Goal: Communication & Community: Answer question/provide support

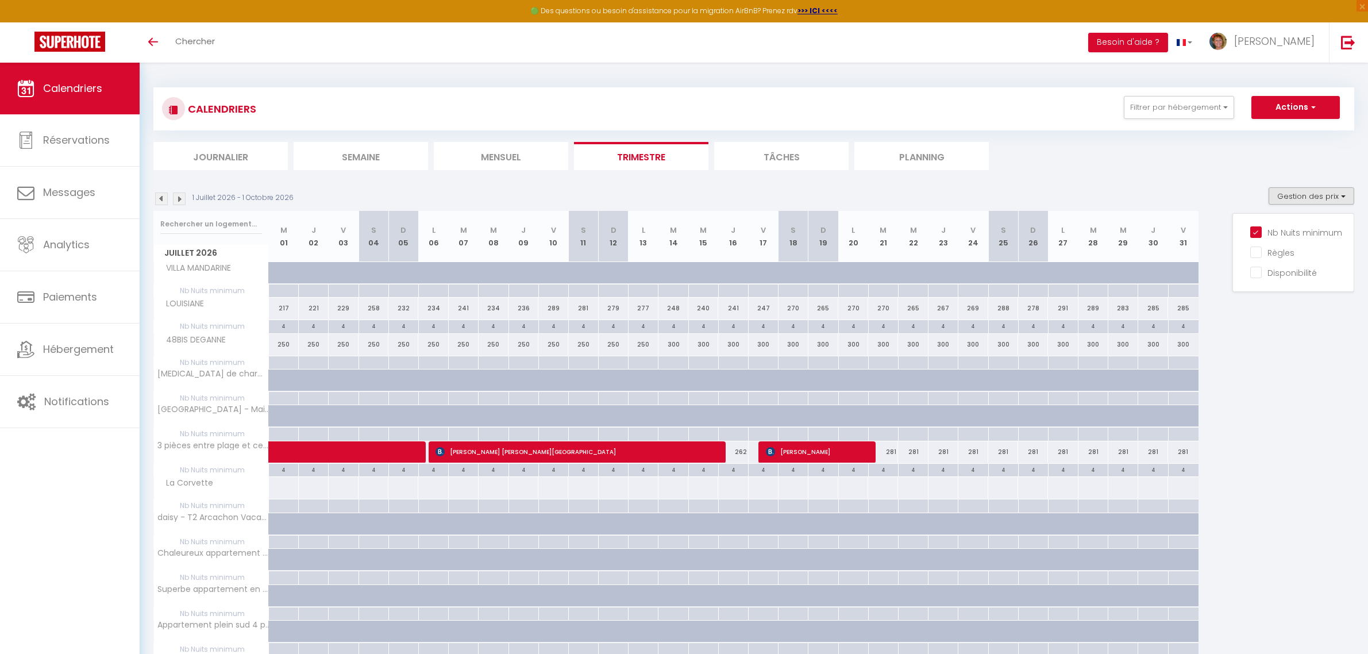
scroll to position [431, 0]
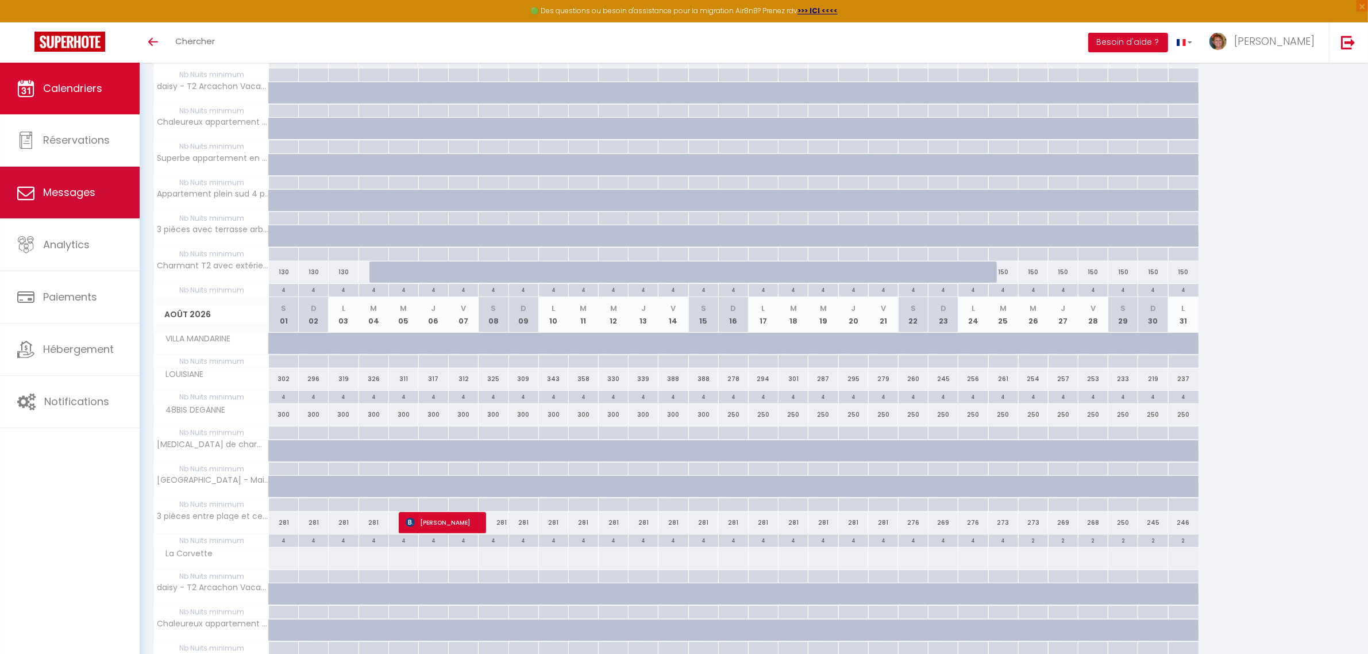
click at [110, 192] on link "Messages" at bounding box center [70, 193] width 140 height 52
select select "message"
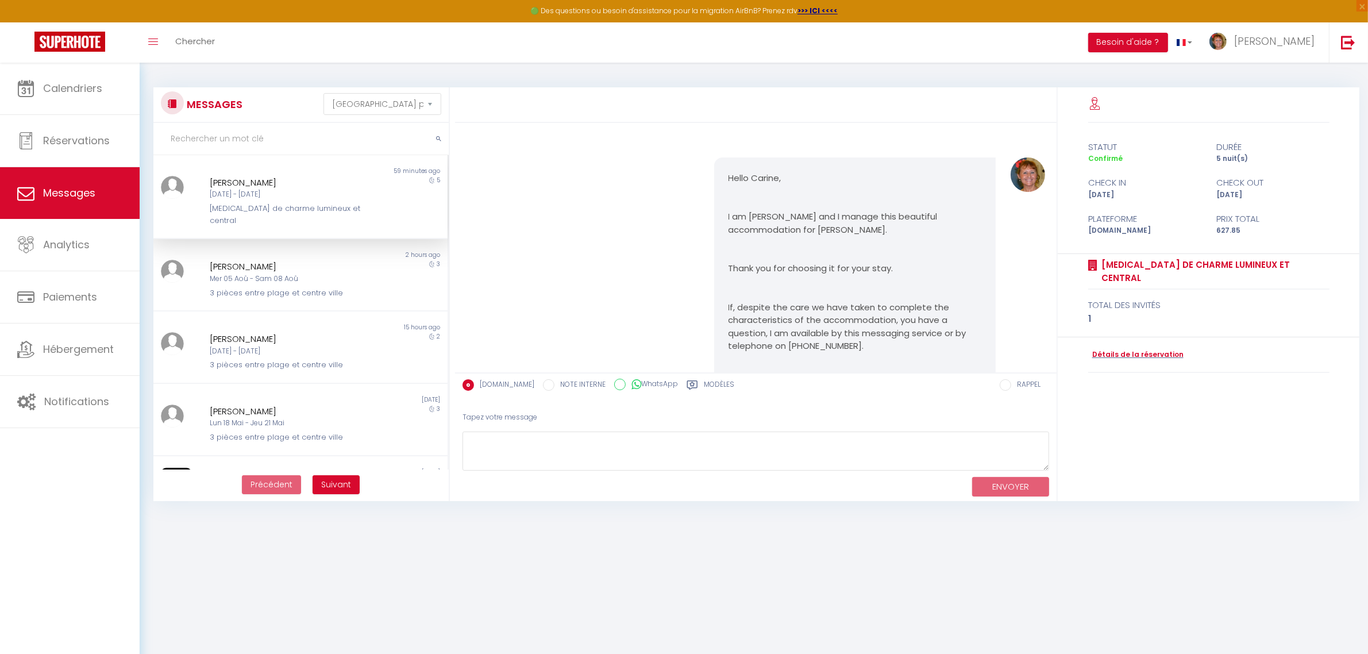
scroll to position [2989, 0]
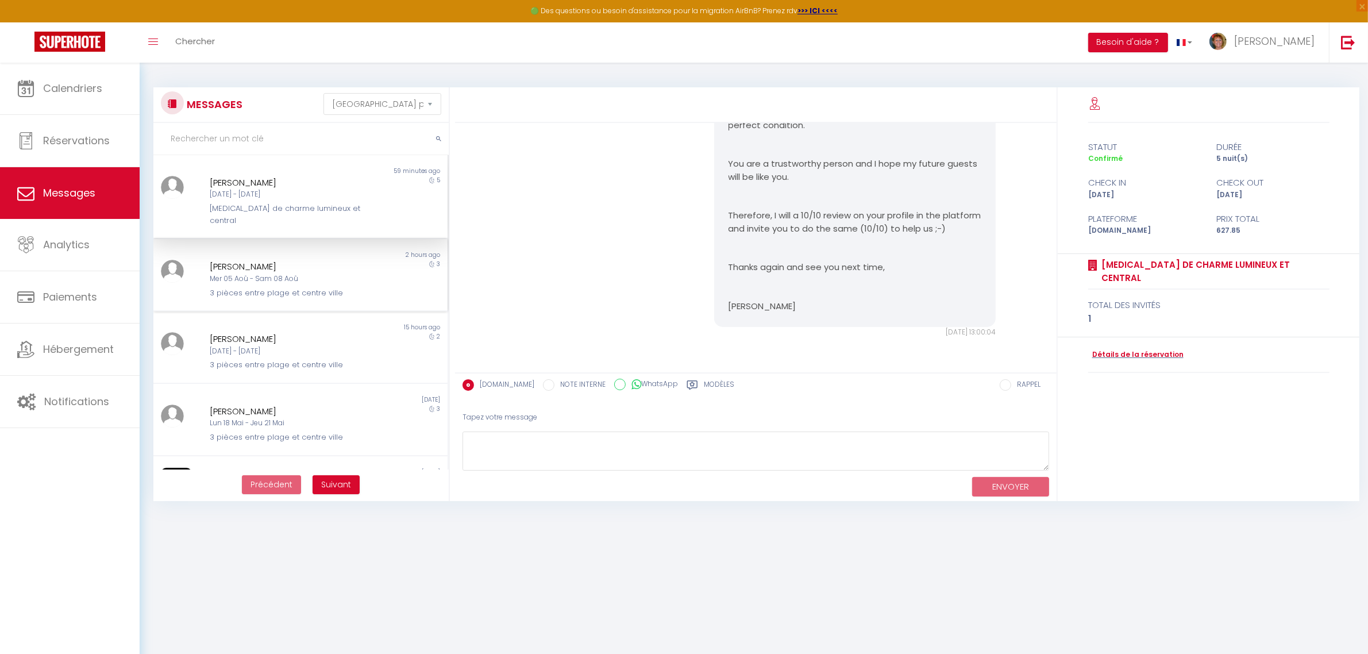
click at [357, 273] on div "Mer 05 Aoû - Sam 08 Aoû" at bounding box center [288, 278] width 156 height 11
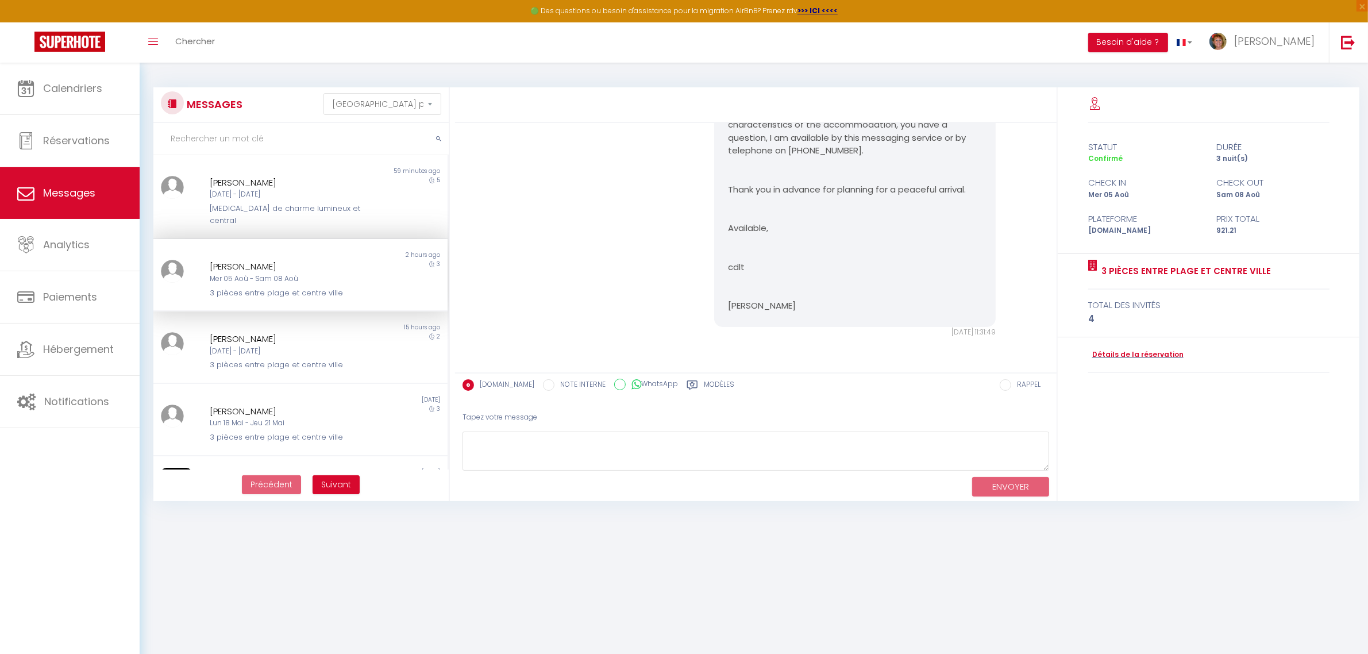
scroll to position [195, 0]
click at [326, 346] on div "[DATE] - [DATE]" at bounding box center [288, 351] width 156 height 11
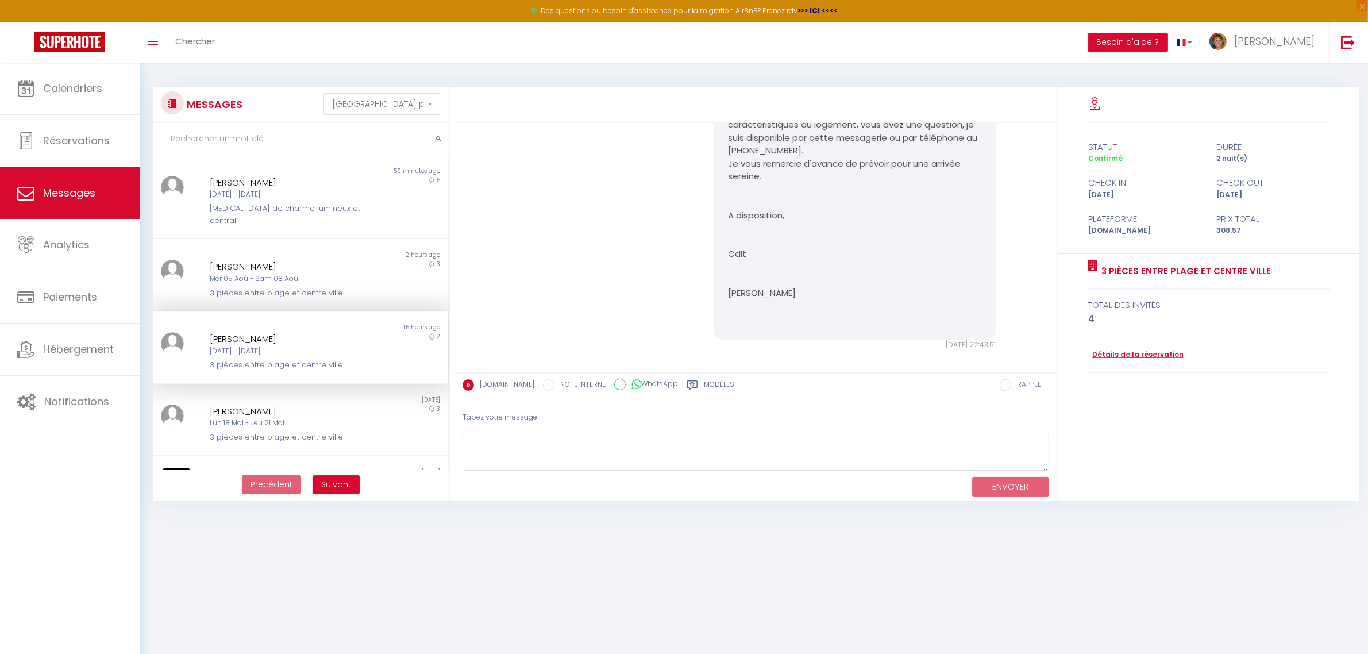
scroll to position [286, 0]
click at [286, 404] on div "[PERSON_NAME]" at bounding box center [288, 411] width 156 height 14
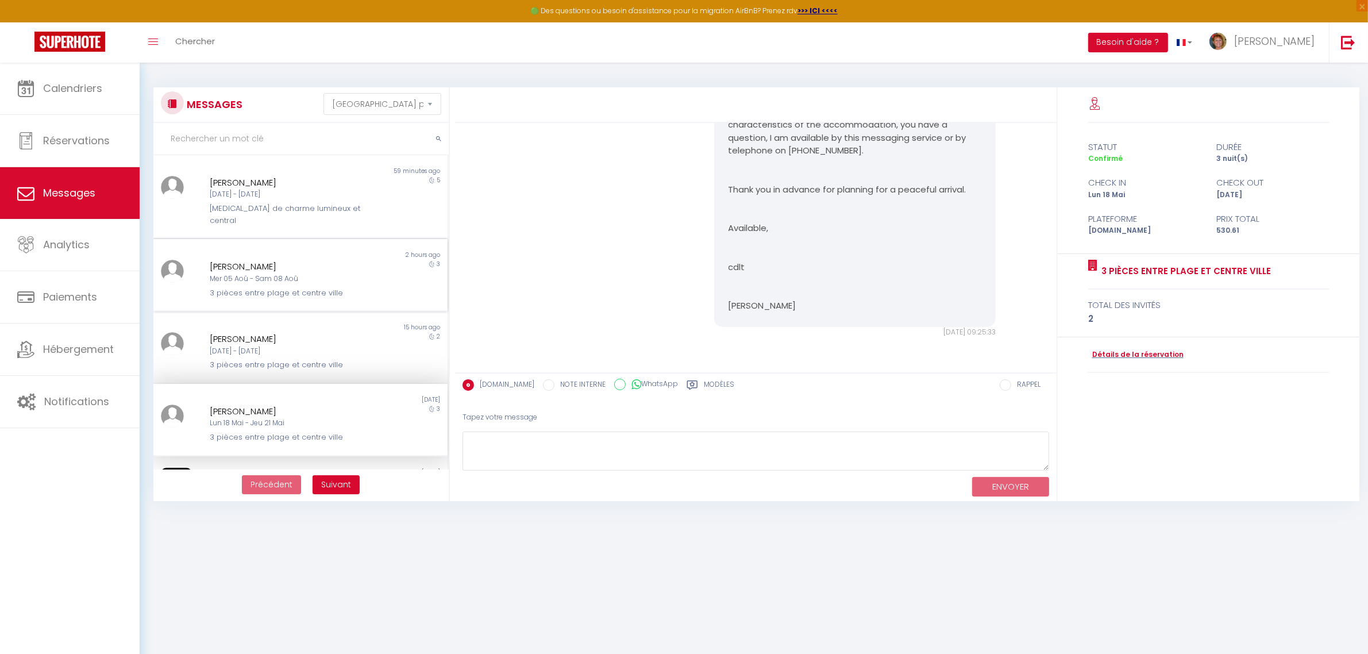
scroll to position [287, 0]
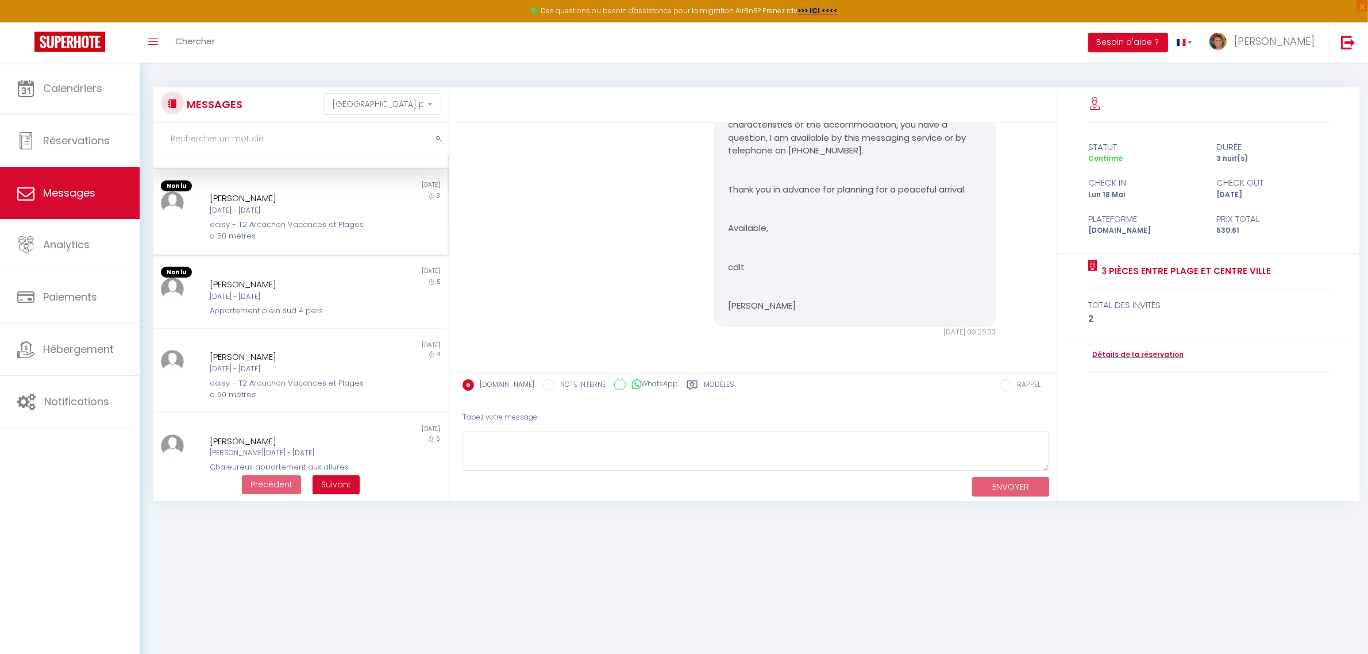
click at [286, 219] on div "daisy - T2 Arcachon Vacances et Plages a 50 mètres" at bounding box center [288, 231] width 156 height 24
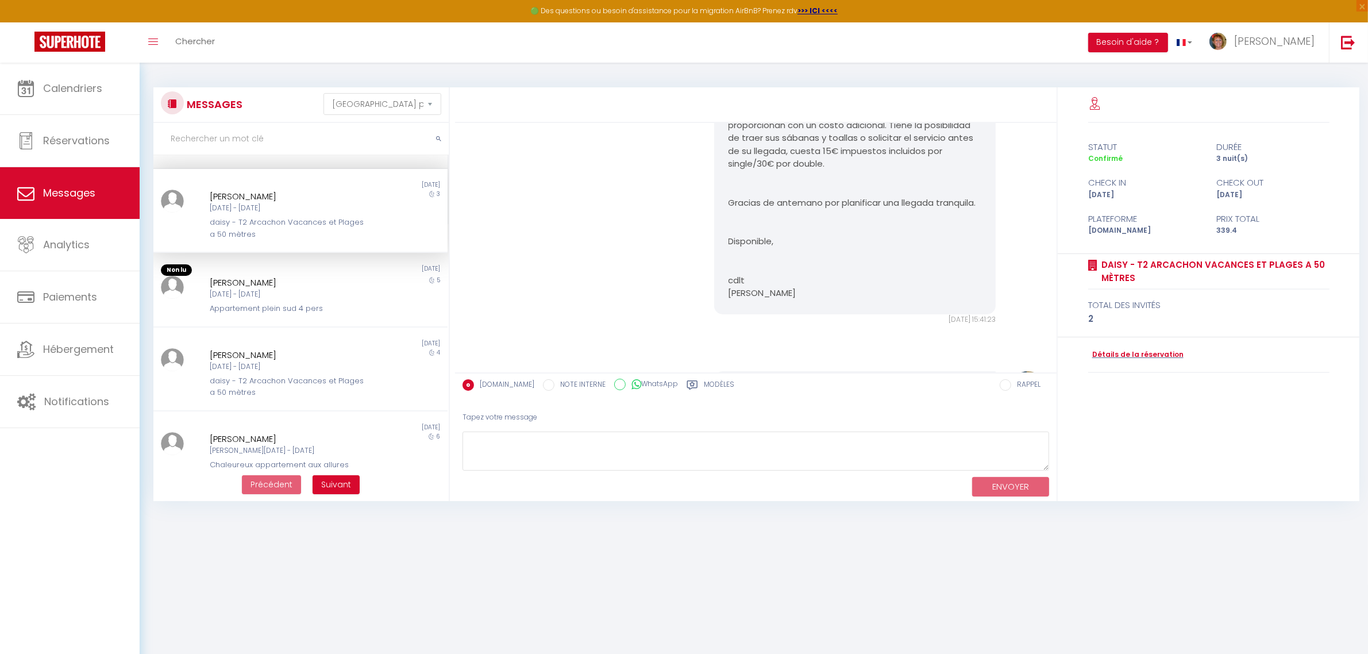
scroll to position [1372, 0]
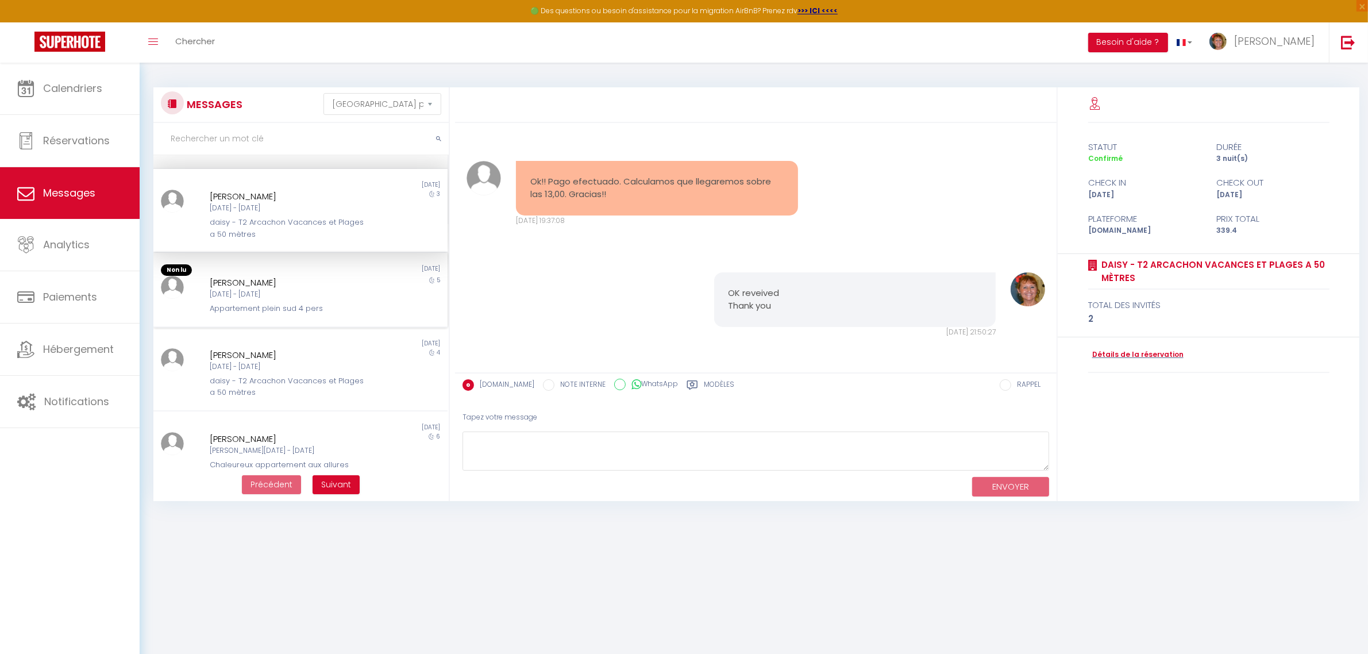
click at [268, 276] on div "[PERSON_NAME]" at bounding box center [288, 283] width 156 height 14
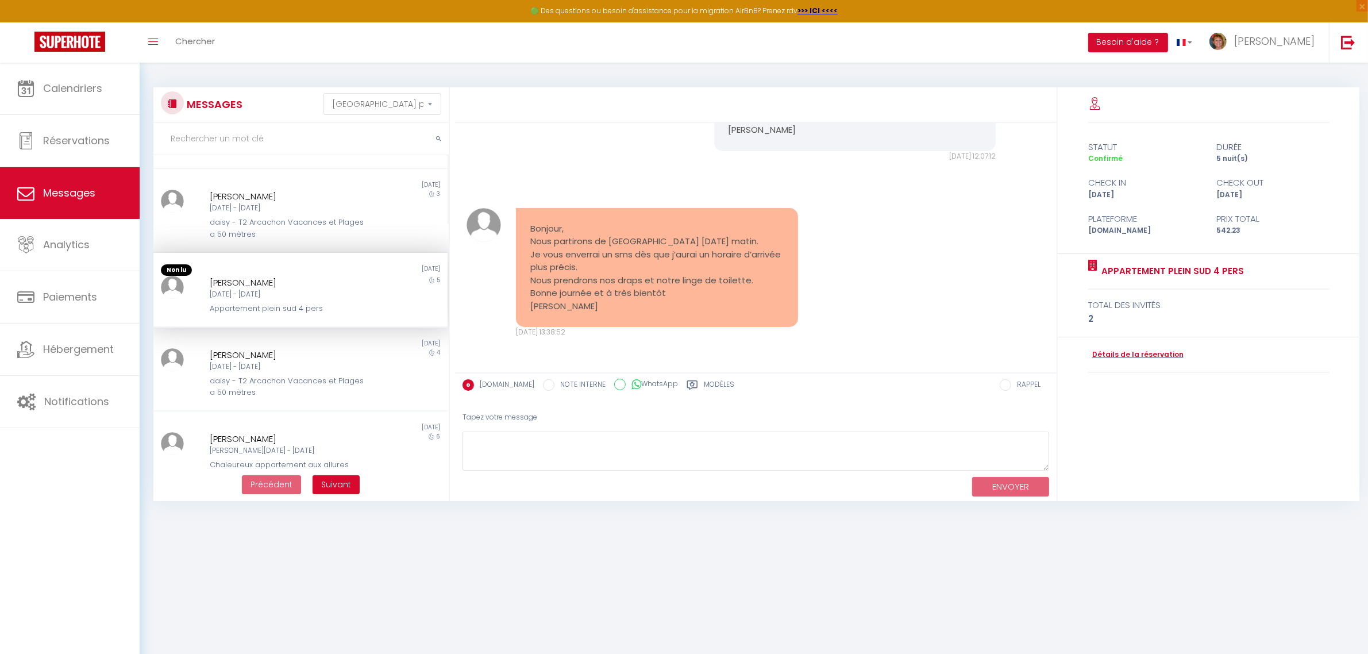
scroll to position [1258, 0]
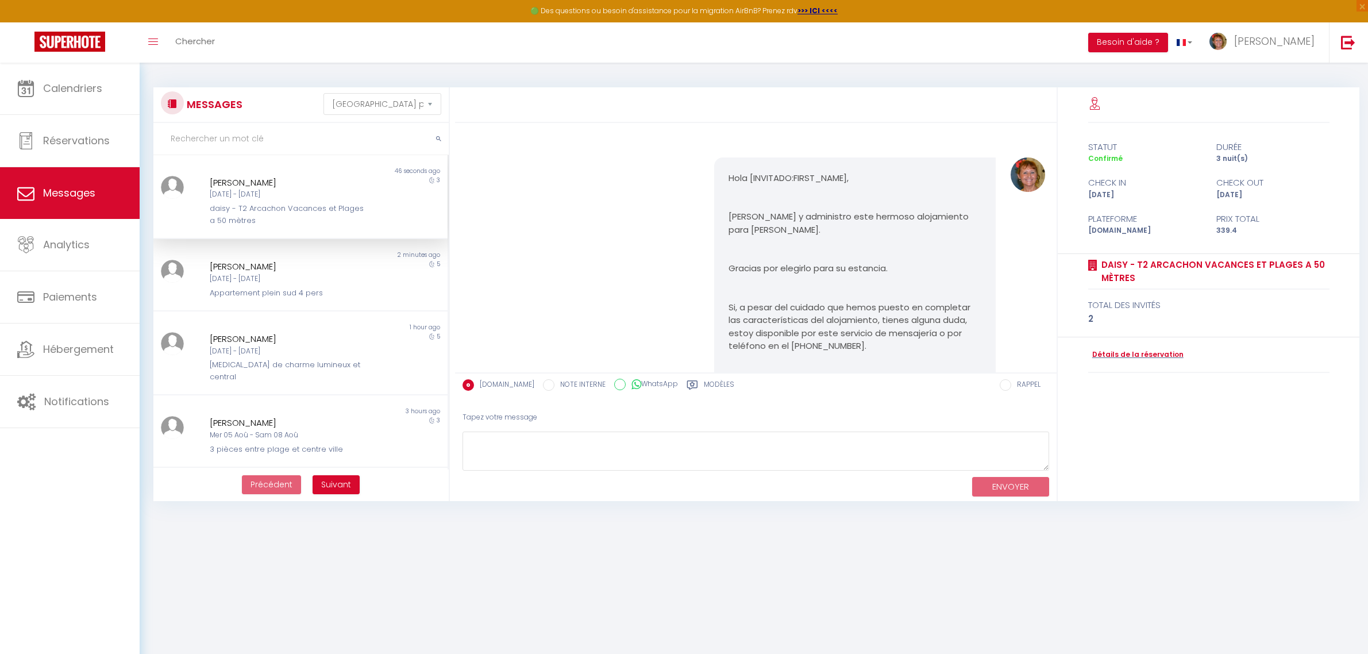
select select "message"
